Goal: Information Seeking & Learning: Learn about a topic

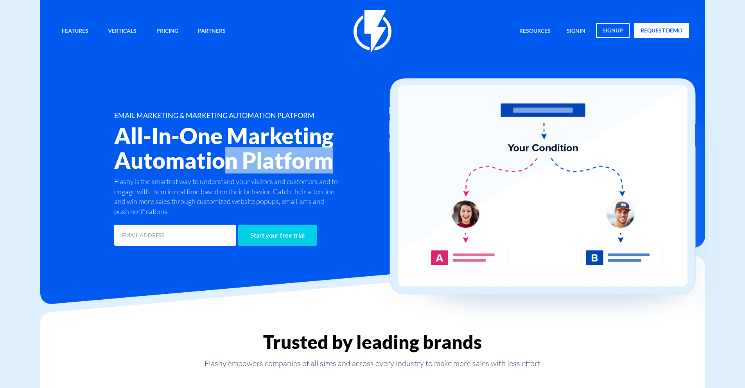
drag, startPoint x: 228, startPoint y: 162, endPoint x: 358, endPoint y: 161, distance: 129.8
click at [358, 161] on h2 "All-In-One Marketing Automation Platform" at bounding box center [266, 148] width 305 height 49
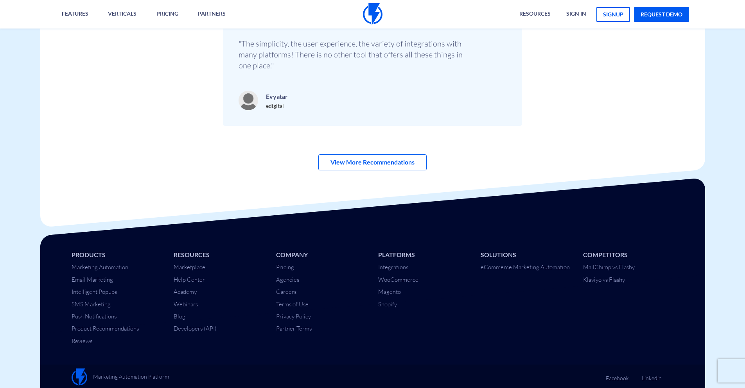
scroll to position [2730, 0]
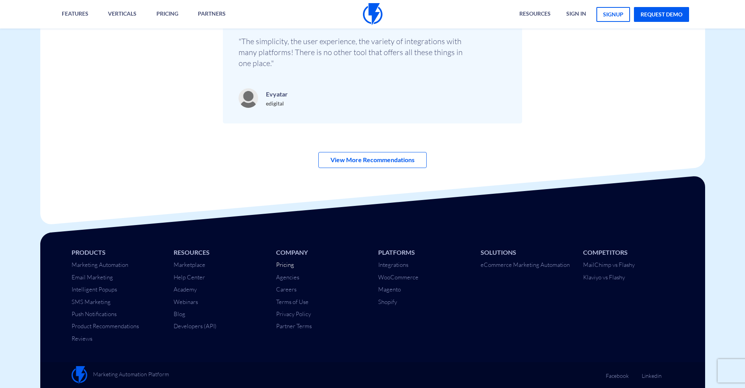
click at [287, 262] on link "Pricing" at bounding box center [285, 264] width 18 height 7
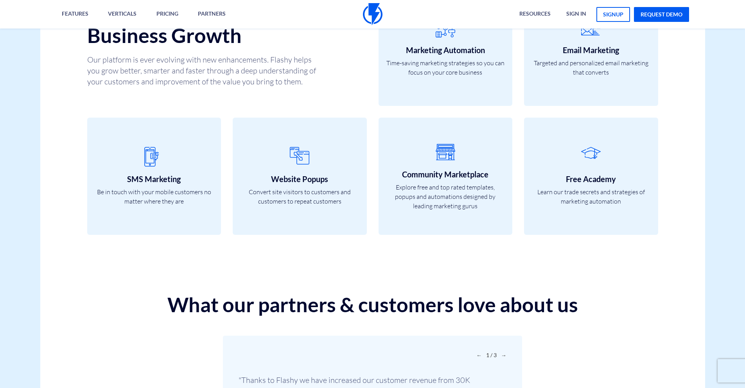
scroll to position [2730, 0]
